Goal: Task Accomplishment & Management: Use online tool/utility

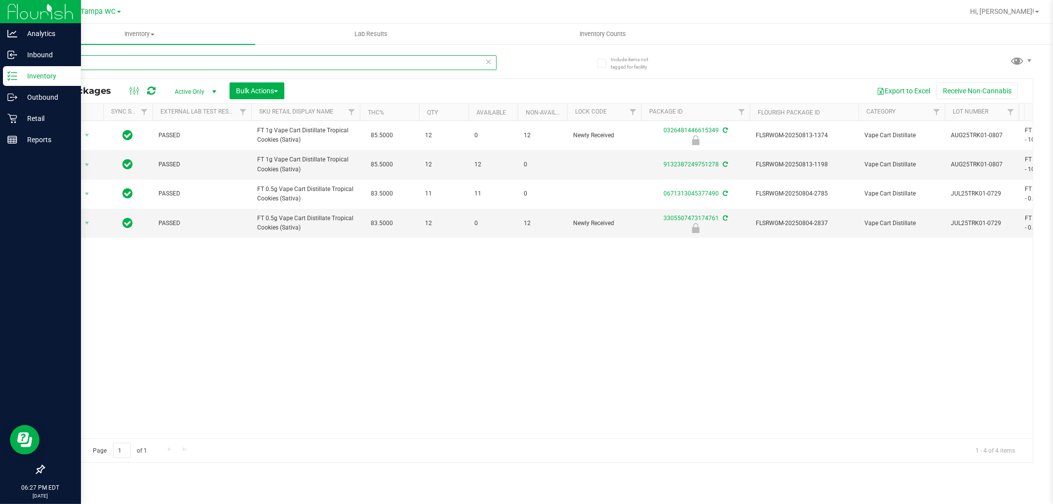
drag, startPoint x: 81, startPoint y: 56, endPoint x: 0, endPoint y: 81, distance: 84.8
click at [0, 82] on div "Analytics Inbound Inventory Outbound Retail Reports 06:27 PM EDT [DATE] 09/22 T…" at bounding box center [526, 252] width 1053 height 504
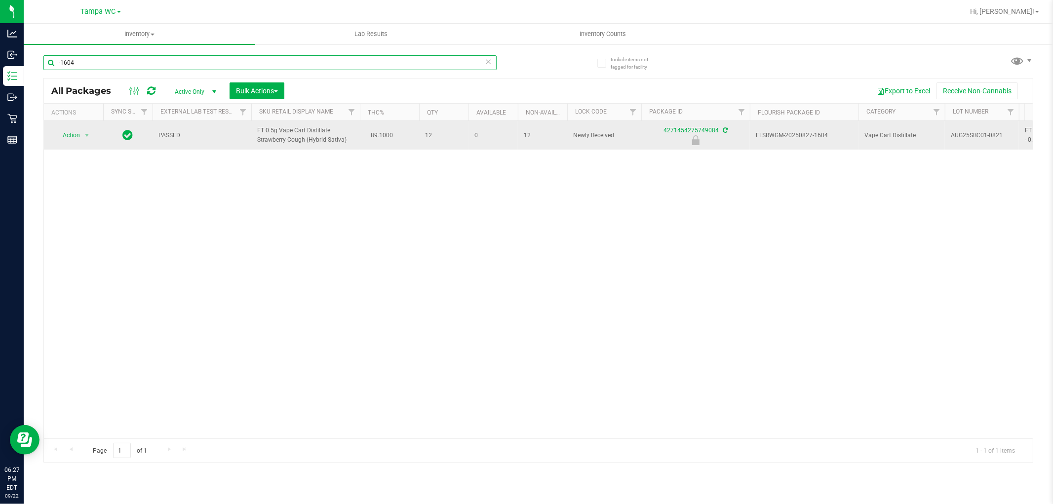
type input "-1604"
click at [77, 139] on span "Action" at bounding box center [67, 135] width 27 height 14
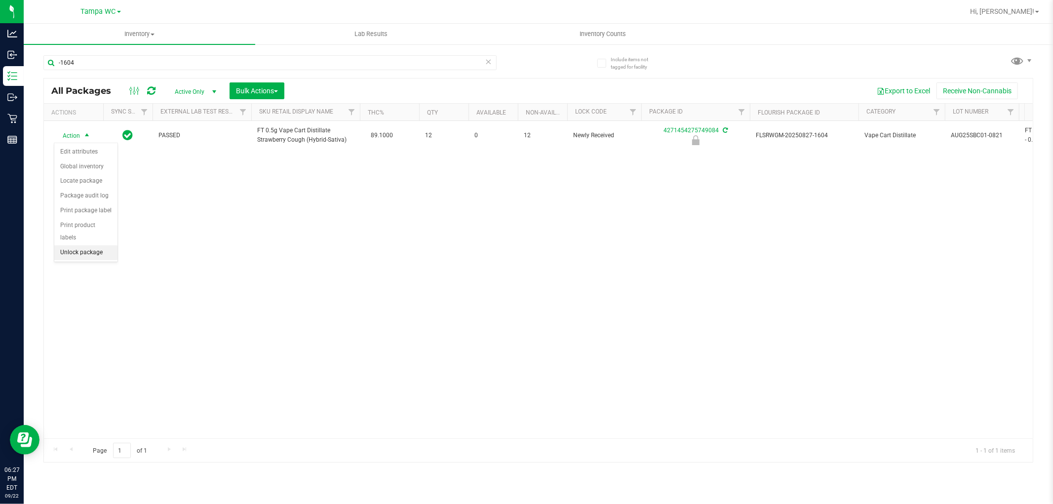
click at [87, 257] on li "Unlock package" at bounding box center [85, 252] width 63 height 15
